Goal: Transaction & Acquisition: Purchase product/service

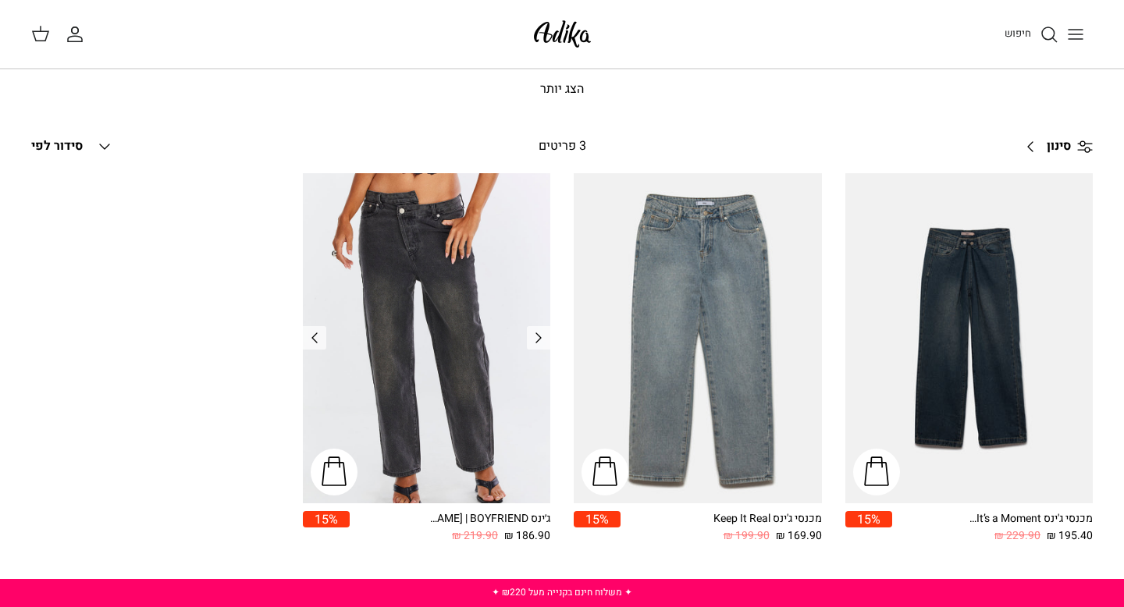
scroll to position [82, 0]
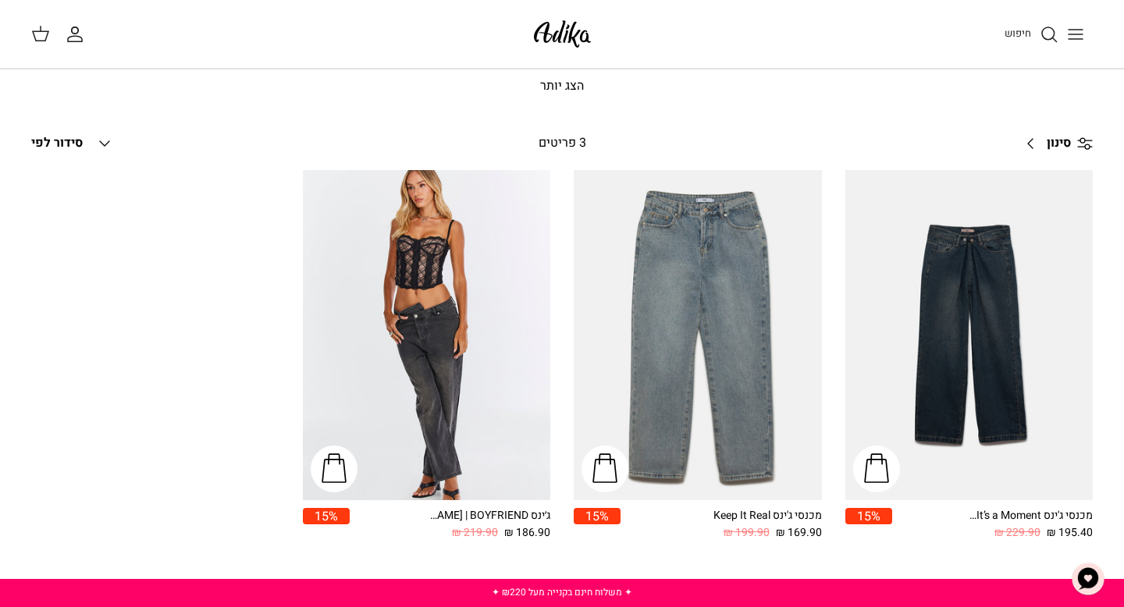
click at [1076, 25] on icon "Toggle menu" at bounding box center [1075, 34] width 19 height 19
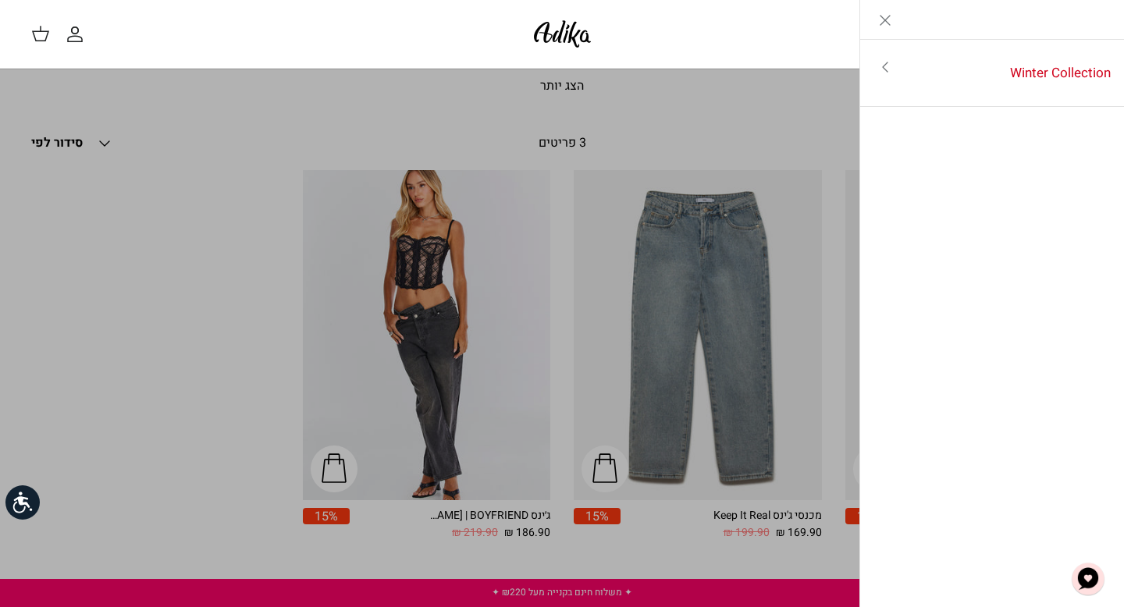
click at [883, 18] on line "Close" at bounding box center [884, 20] width 9 height 9
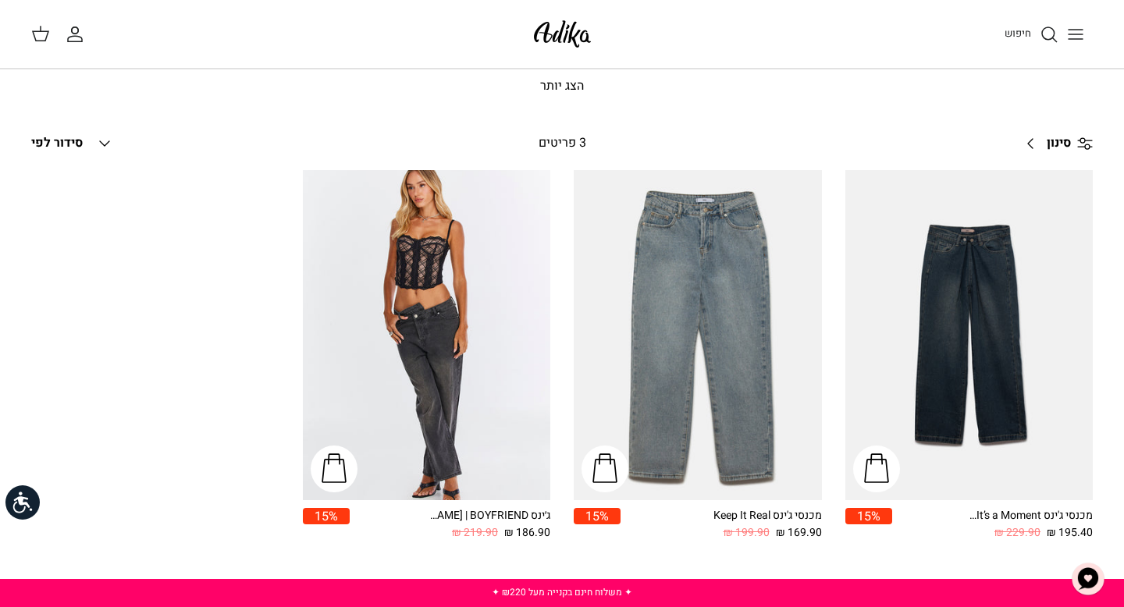
click at [39, 31] on icon at bounding box center [40, 33] width 19 height 19
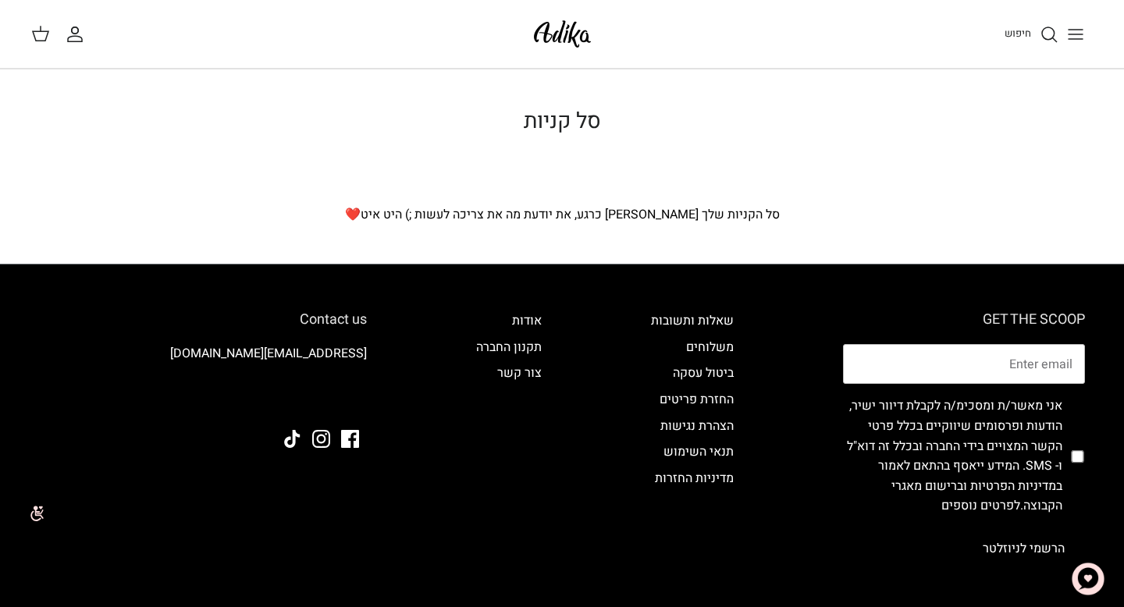
click at [52, 34] on div "החשבון שלי חיפוש" at bounding box center [60, 34] width 59 height 20
click at [38, 28] on icon at bounding box center [40, 33] width 19 height 19
click at [1079, 39] on line "Toggle menu" at bounding box center [1075, 39] width 14 height 0
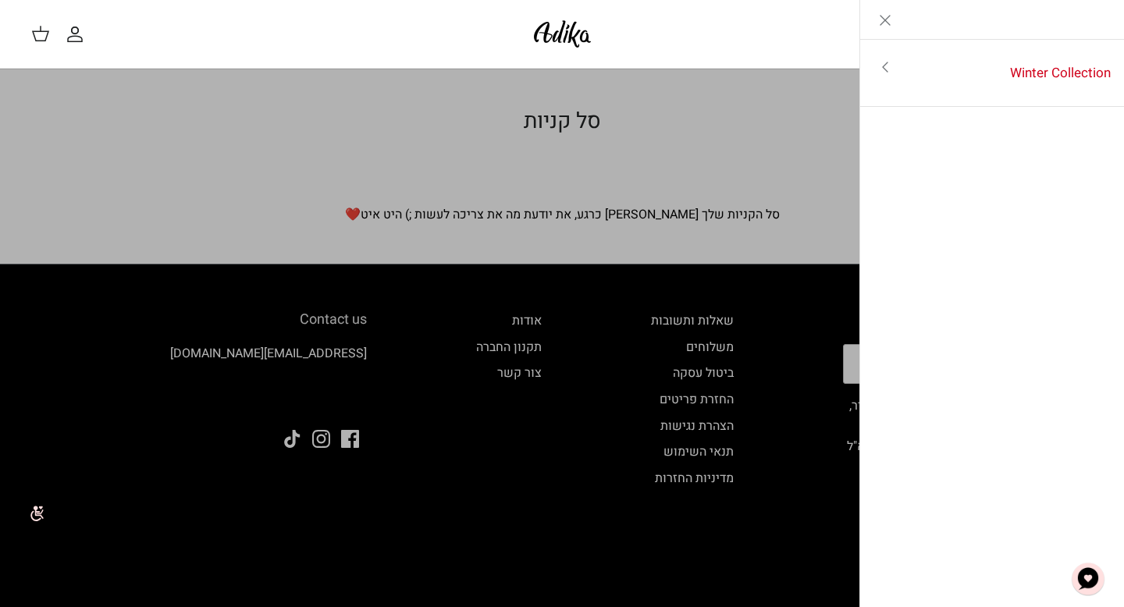
click at [892, 64] on icon "Toggle menu" at bounding box center [885, 67] width 19 height 19
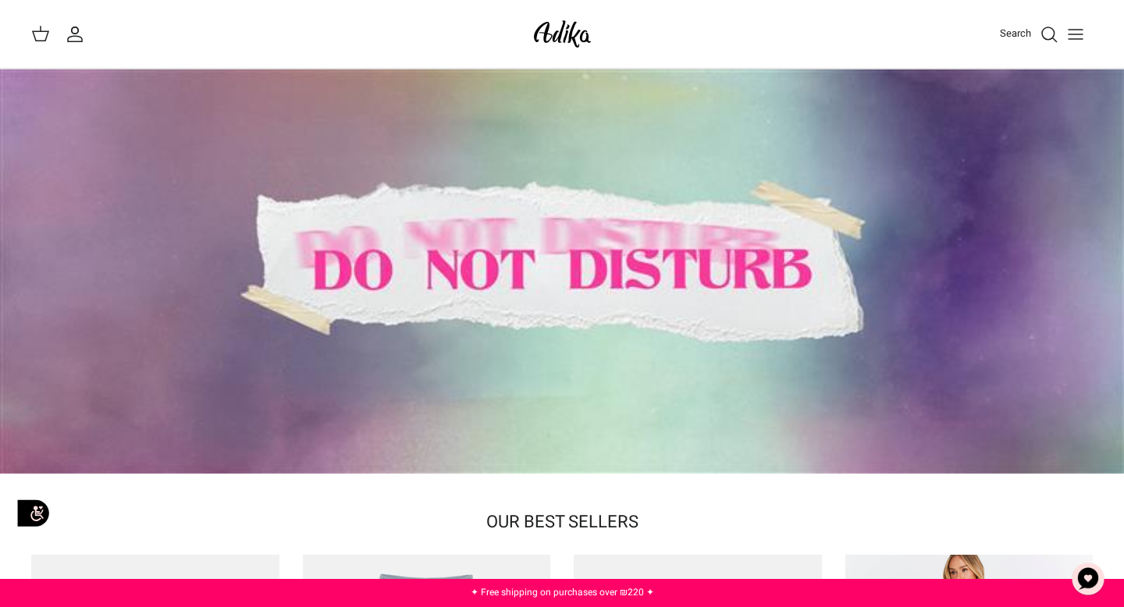
click at [1090, 39] on button "Toggle menu" at bounding box center [1075, 34] width 34 height 34
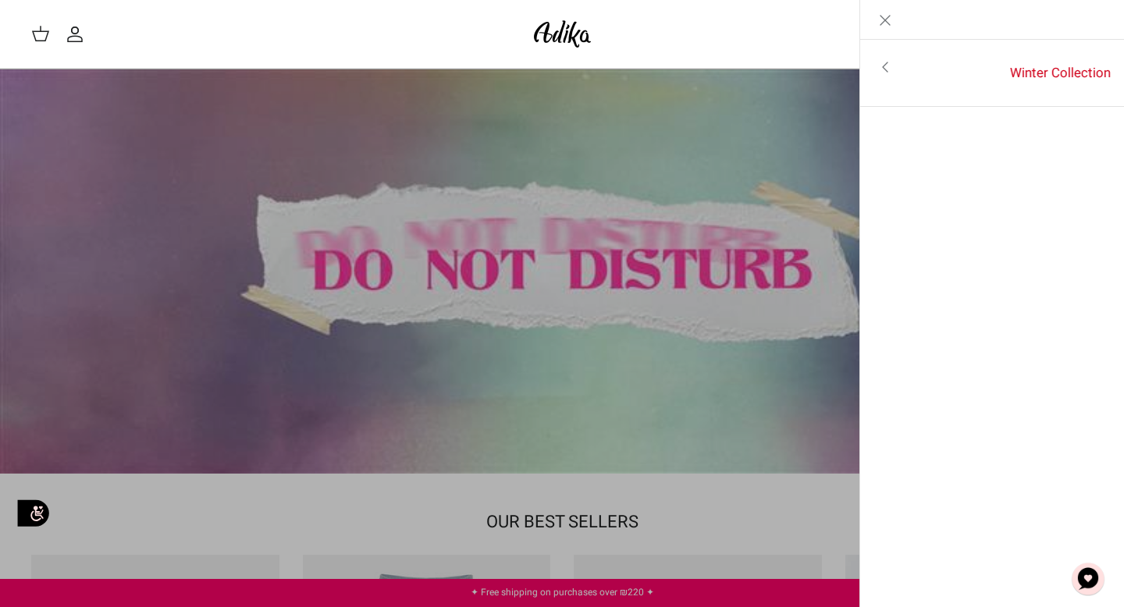
click at [877, 25] on icon "Close" at bounding box center [885, 20] width 19 height 19
